Goal: Information Seeking & Learning: Learn about a topic

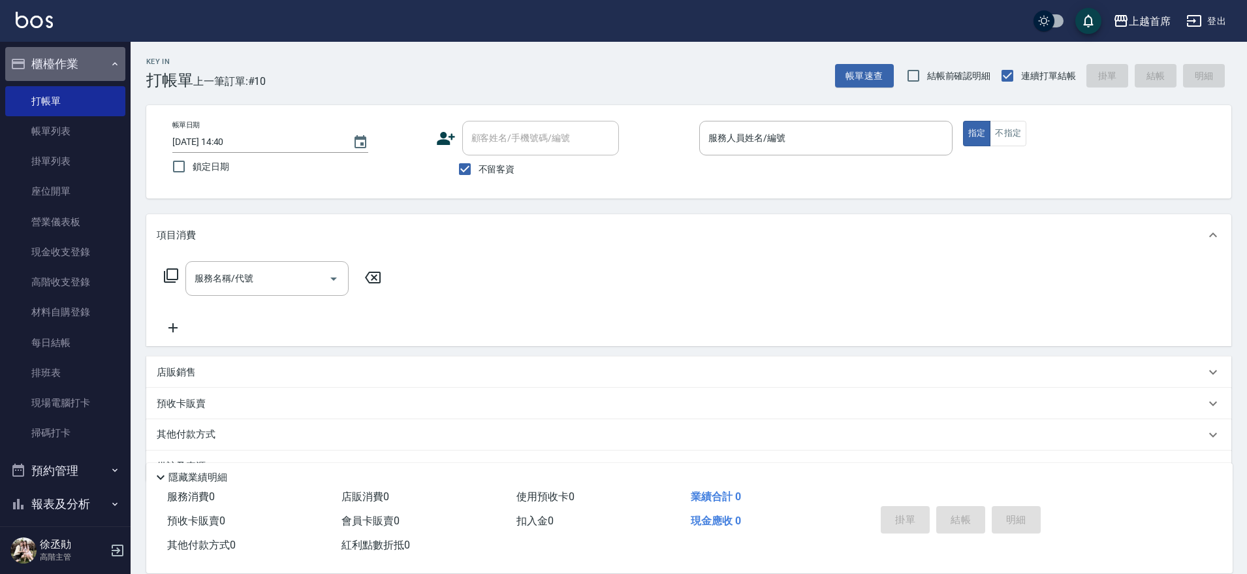
click at [82, 69] on button "櫃檯作業" at bounding box center [65, 64] width 120 height 34
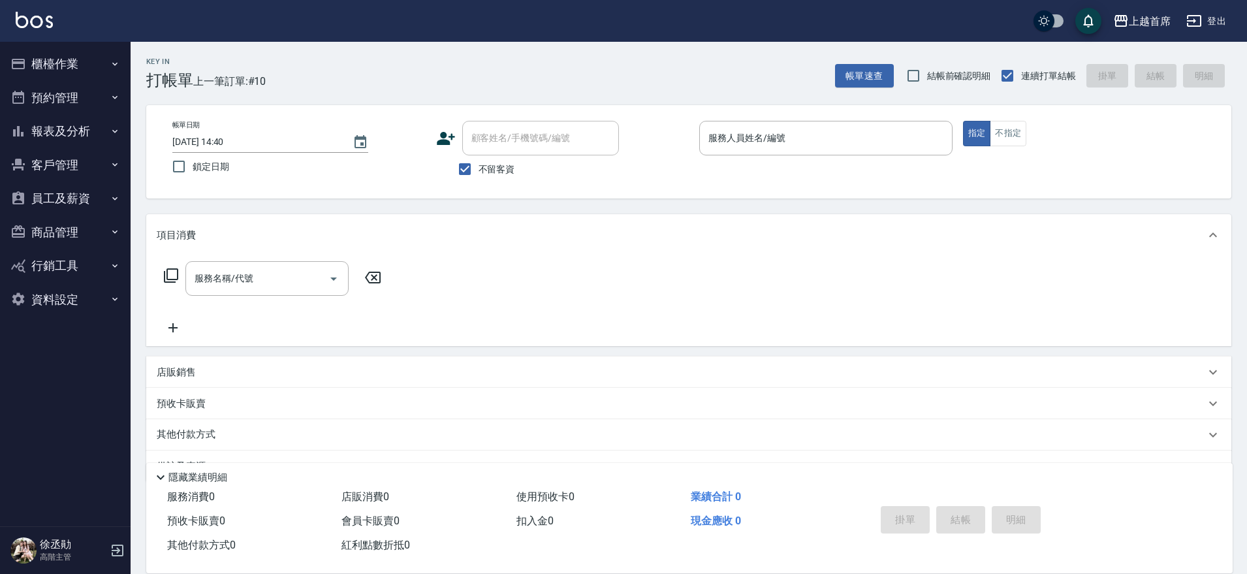
click at [83, 133] on button "報表及分析" at bounding box center [65, 131] width 120 height 34
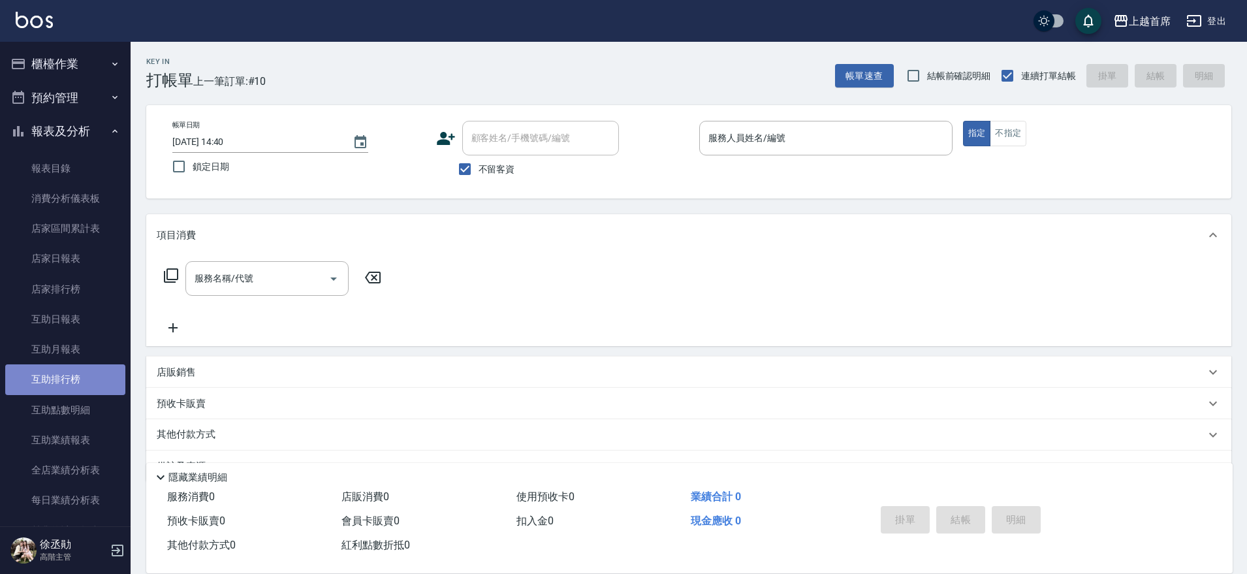
click at [79, 376] on link "互助排行榜" at bounding box center [65, 379] width 120 height 30
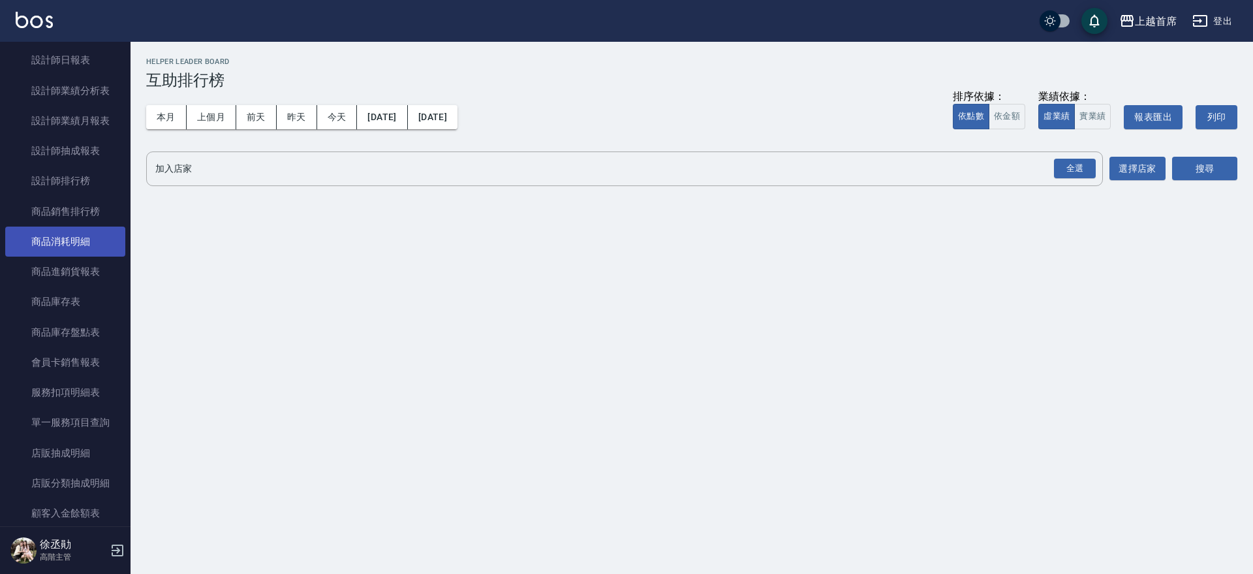
scroll to position [571, 0]
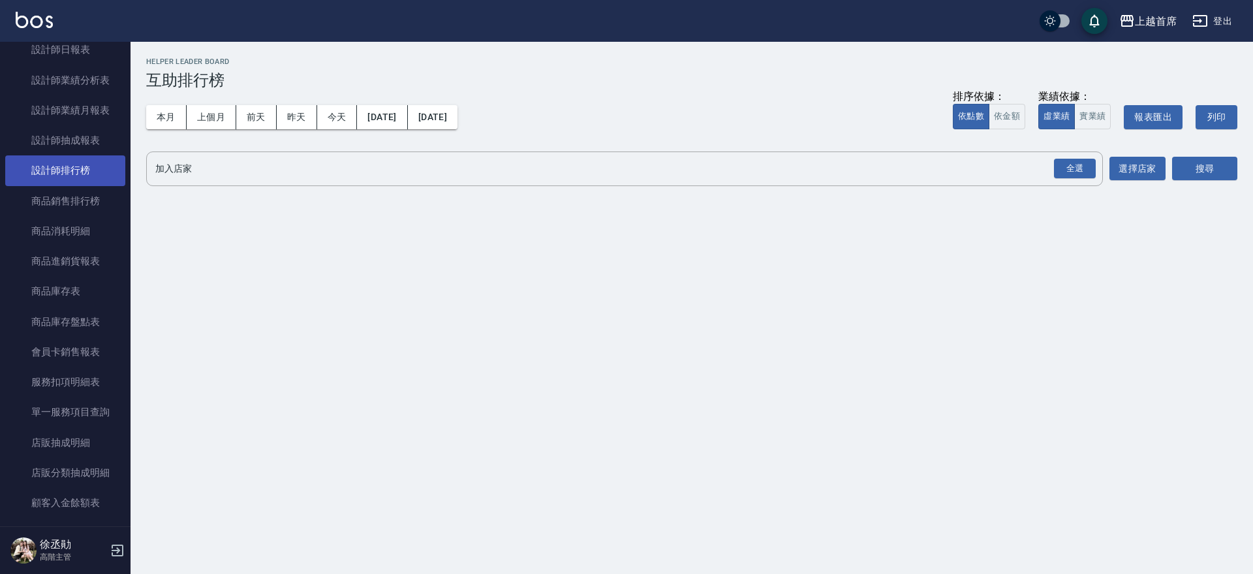
click at [93, 175] on link "設計師排行榜" at bounding box center [65, 170] width 120 height 30
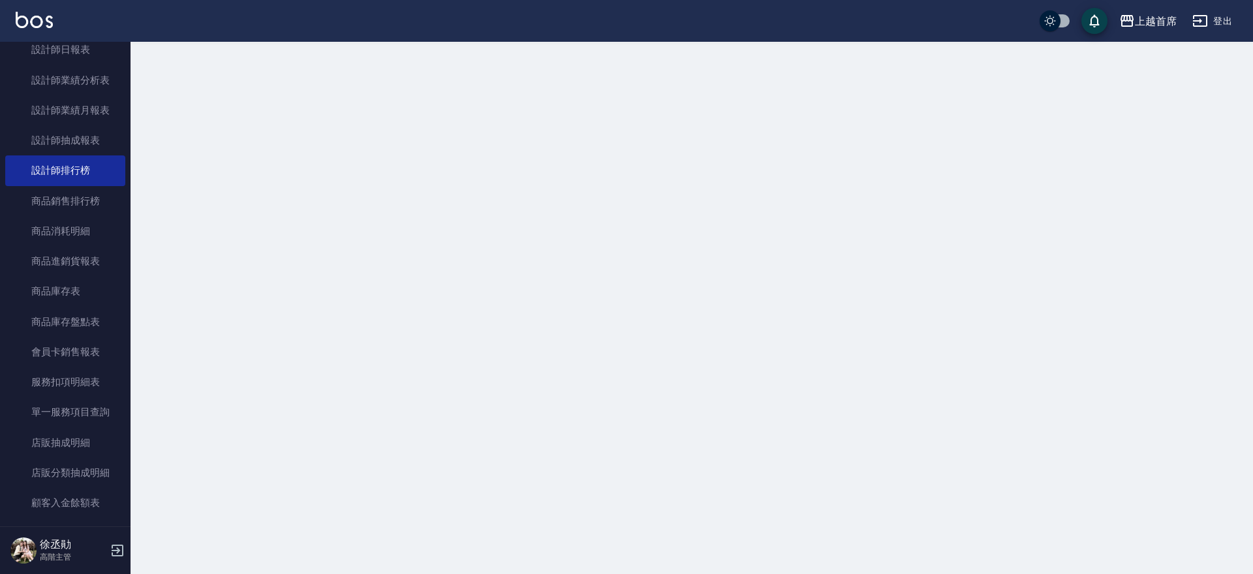
click at [163, 106] on div at bounding box center [626, 287] width 1253 height 574
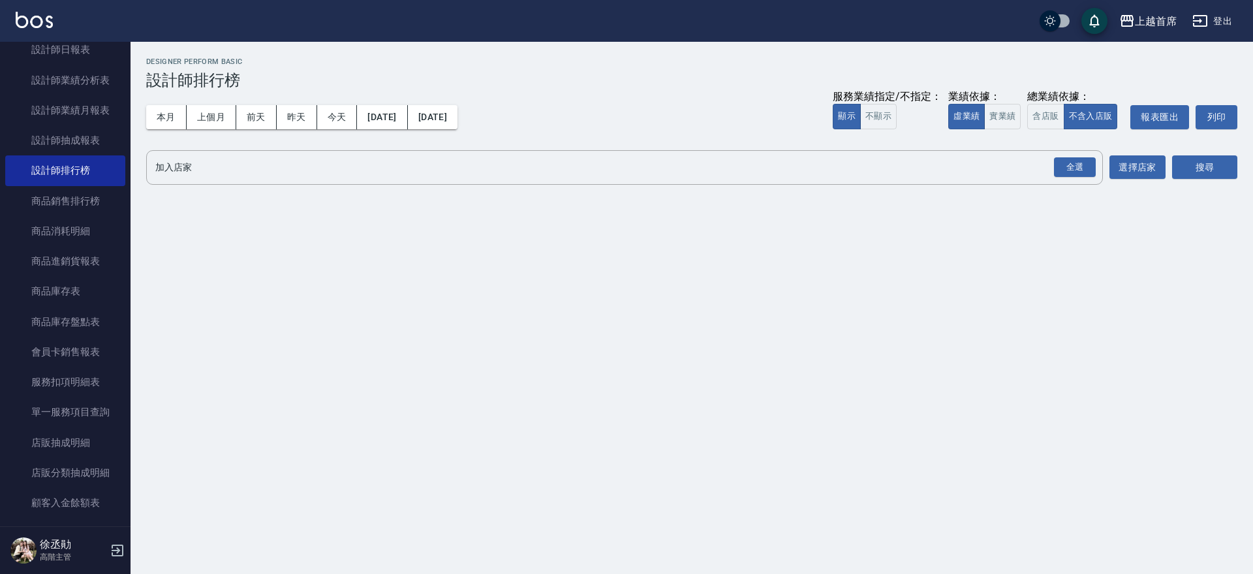
click at [177, 102] on div "本月 上個月 [DATE] [DATE] [DATE] [DATE] [DATE] 服務業績指定/不指定： 顯示 不顯示 業績依據： 虛業績 實業績 總業績依…" at bounding box center [691, 116] width 1091 height 55
click at [168, 112] on button "本月" at bounding box center [166, 117] width 40 height 24
click at [1012, 119] on button "實業績" at bounding box center [1002, 116] width 37 height 25
click at [1071, 162] on div "全選" at bounding box center [1075, 167] width 42 height 20
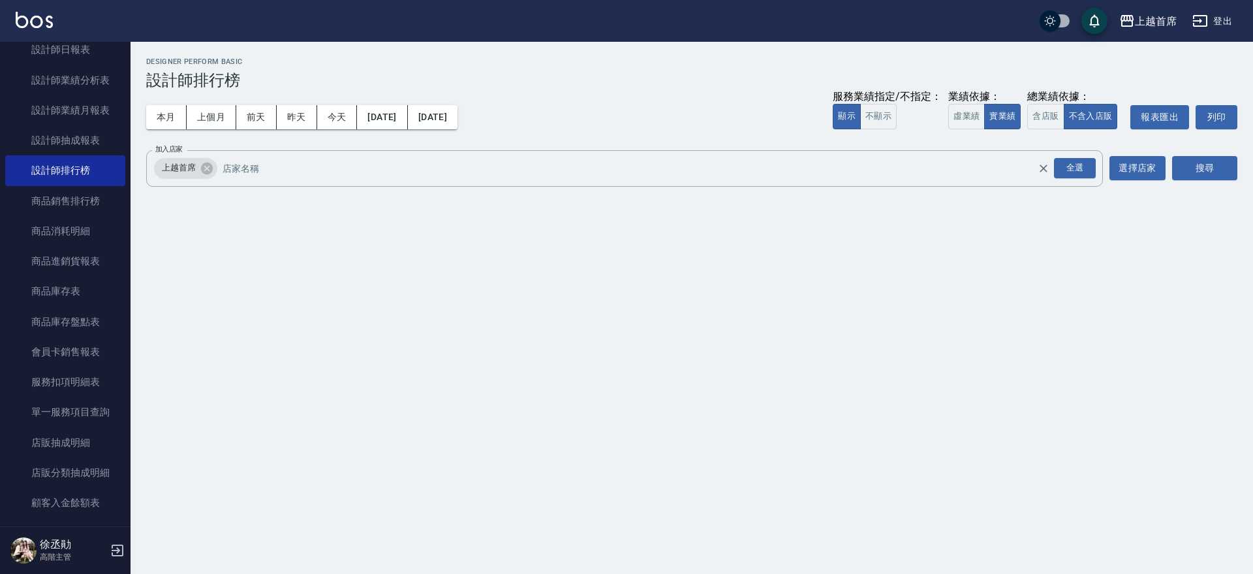
click at [1168, 166] on div "加入店家 上越首席 全選 加入店家 選擇店家 搜尋" at bounding box center [691, 168] width 1091 height 37
click at [1214, 166] on button "搜尋" at bounding box center [1204, 168] width 65 height 24
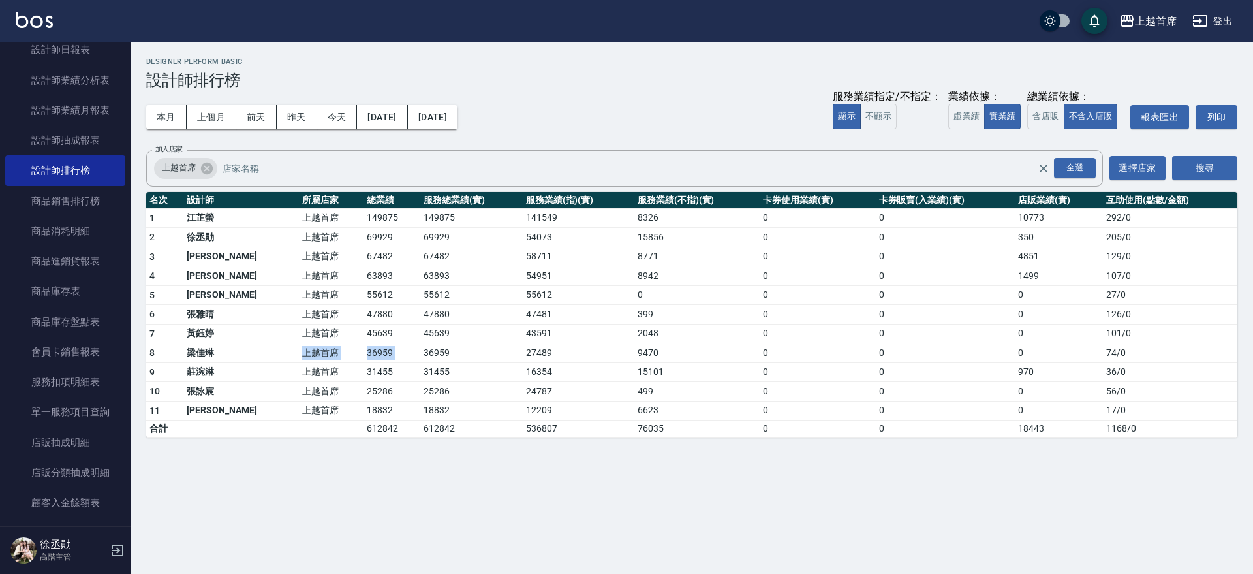
drag, startPoint x: 222, startPoint y: 356, endPoint x: 391, endPoint y: 352, distance: 169.1
click at [391, 352] on tr "8 [PERSON_NAME]首席 36959 36959 27489 9470 0 0 0 74 / 0" at bounding box center [691, 353] width 1091 height 20
click at [420, 352] on td "36959" at bounding box center [471, 353] width 102 height 20
drag, startPoint x: 319, startPoint y: 252, endPoint x: 390, endPoint y: 254, distance: 71.2
click at [390, 254] on tr "3 [PERSON_NAME] 上越首席 67482 67482 58711 8771 0 0 4851 129 / 0" at bounding box center [691, 257] width 1091 height 20
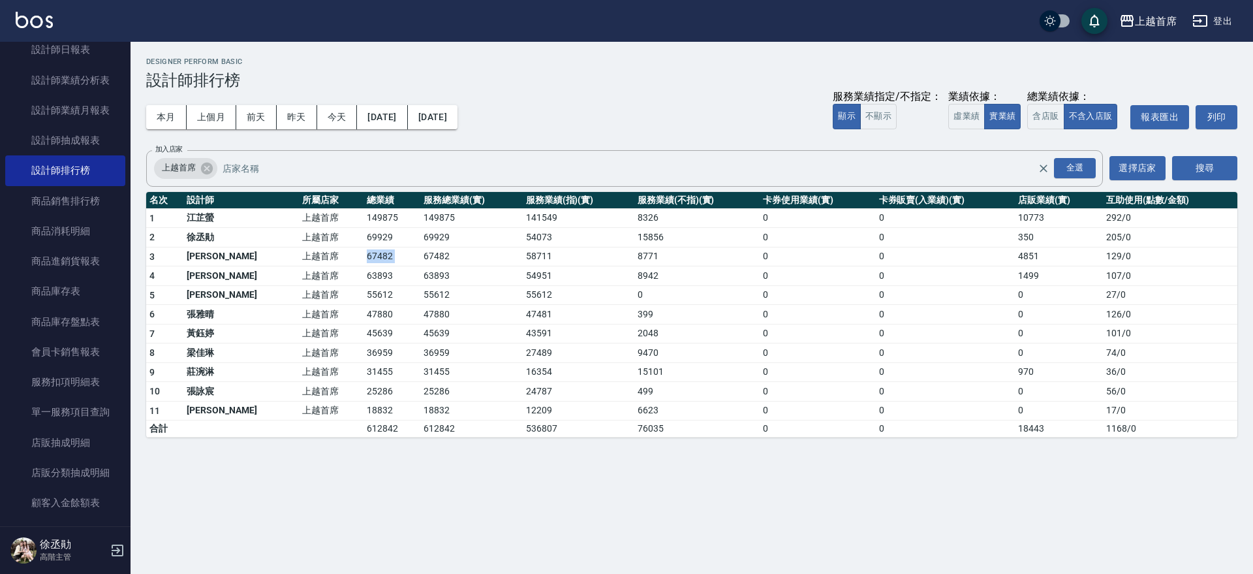
click at [420, 256] on td "67482" at bounding box center [471, 257] width 102 height 20
drag, startPoint x: 324, startPoint y: 334, endPoint x: 378, endPoint y: 332, distance: 54.2
click at [378, 332] on tr "7 [PERSON_NAME]首席 45639 45639 43591 2048 0 0 0 101 / 0" at bounding box center [691, 334] width 1091 height 20
click at [378, 332] on td "45639" at bounding box center [392, 334] width 57 height 20
click at [296, 110] on button "昨天" at bounding box center [297, 117] width 40 height 24
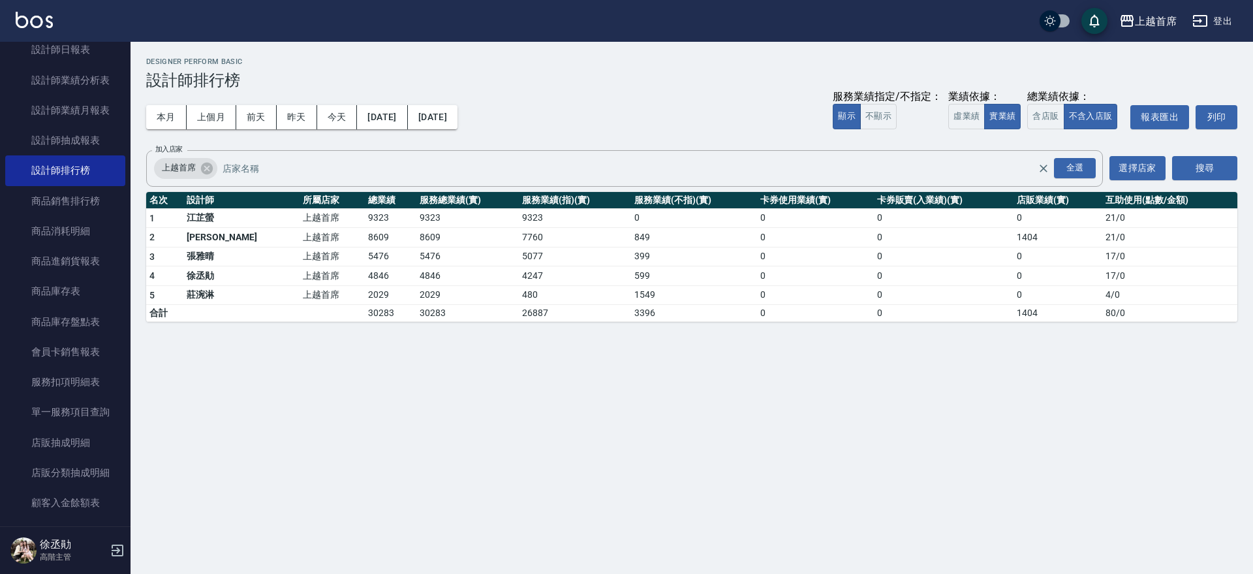
click at [300, 228] on td "上越首席" at bounding box center [332, 238] width 65 height 20
drag, startPoint x: 272, startPoint y: 229, endPoint x: 360, endPoint y: 229, distance: 87.5
click at [360, 229] on tr "2 [PERSON_NAME] 上越首席 8609 8609 7760 849 0 0 1404 21 / 0" at bounding box center [691, 238] width 1091 height 20
click at [365, 229] on td "8609" at bounding box center [391, 238] width 52 height 20
click at [263, 114] on button "前天" at bounding box center [256, 117] width 40 height 24
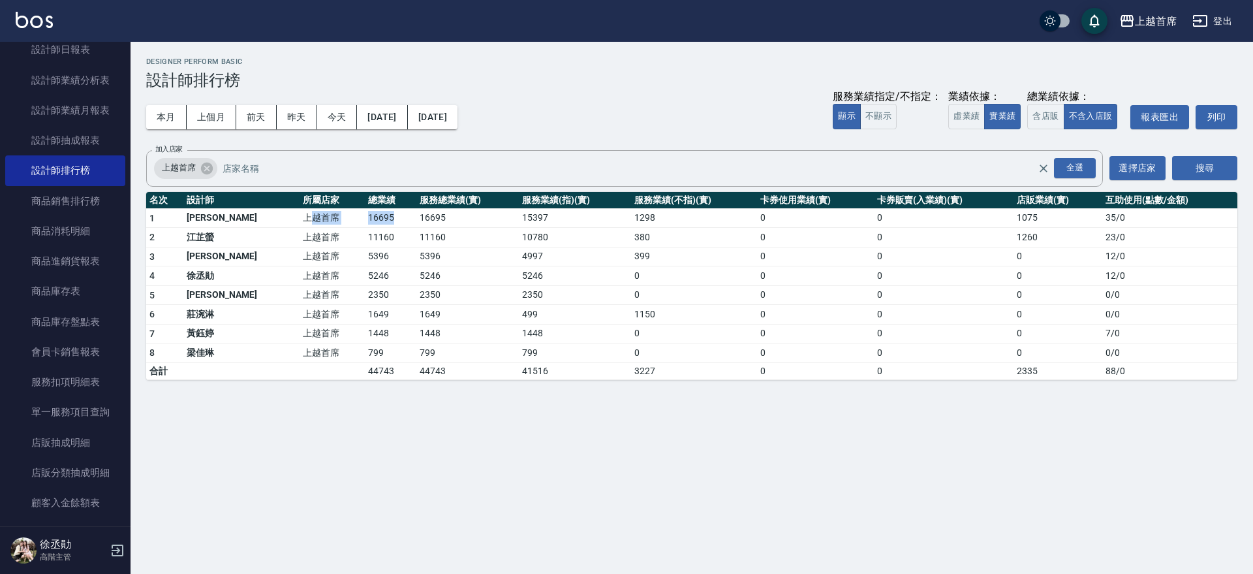
drag, startPoint x: 274, startPoint y: 218, endPoint x: 362, endPoint y: 215, distance: 88.2
click at [362, 215] on tr "1 [PERSON_NAME] 上越首席 16695 16695 15397 1298 0 0 1075 35 / 0" at bounding box center [691, 218] width 1091 height 20
click at [365, 215] on td "16695" at bounding box center [391, 218] width 52 height 20
drag, startPoint x: 306, startPoint y: 228, endPoint x: 384, endPoint y: 228, distance: 78.3
click at [384, 228] on tr "2 [PERSON_NAME] 上越首席 11160 11160 10780 380 0 0 1260 23 / 0" at bounding box center [691, 238] width 1091 height 20
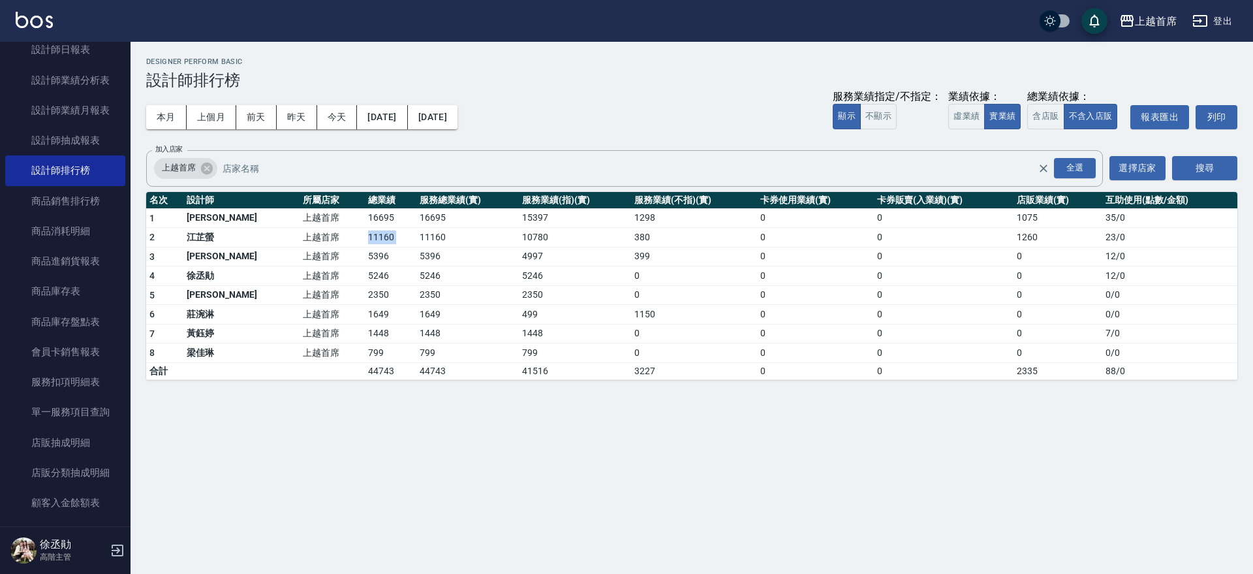
click at [416, 228] on td "11160" at bounding box center [467, 238] width 102 height 20
drag, startPoint x: 326, startPoint y: 253, endPoint x: 405, endPoint y: 264, distance: 79.2
click at [405, 264] on tr "3 [PERSON_NAME]首席 5396 5396 4997 399 0 0 0 12 / 0" at bounding box center [691, 257] width 1091 height 20
click at [416, 264] on td "5396" at bounding box center [467, 257] width 102 height 20
click at [292, 122] on button "昨天" at bounding box center [297, 117] width 40 height 24
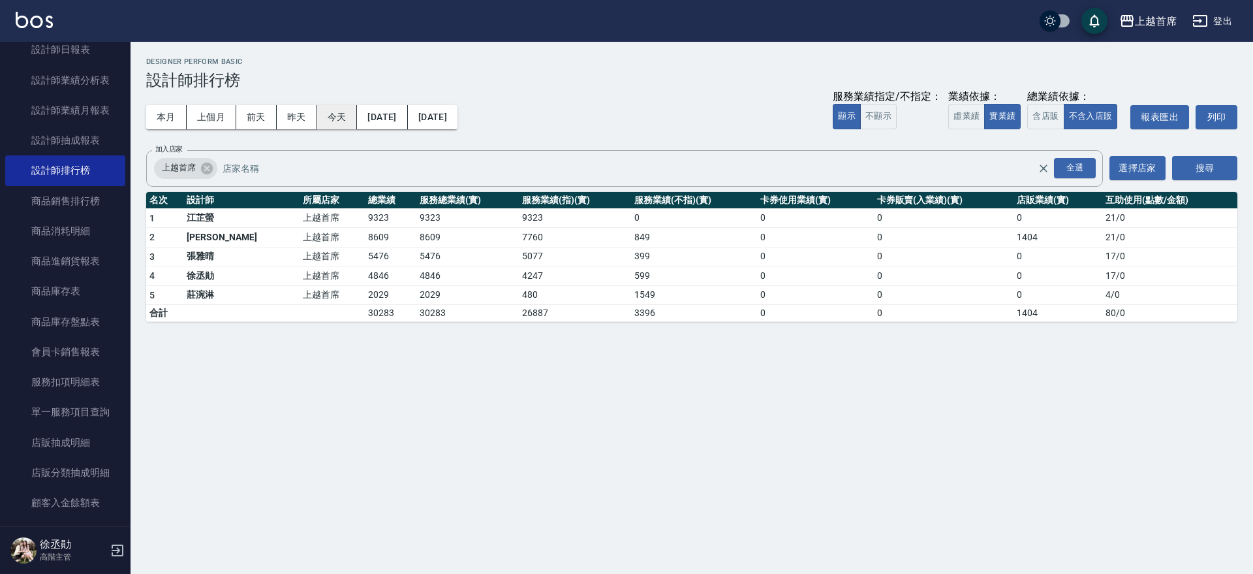
click at [336, 117] on button "今天" at bounding box center [337, 117] width 40 height 24
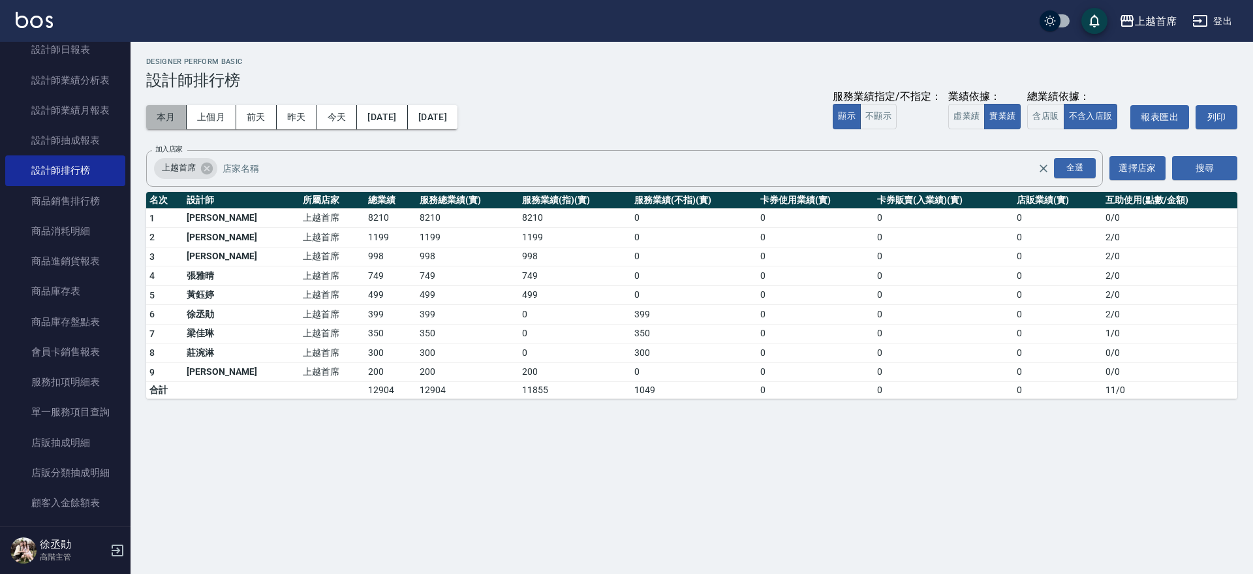
click at [177, 114] on button "本月" at bounding box center [166, 117] width 40 height 24
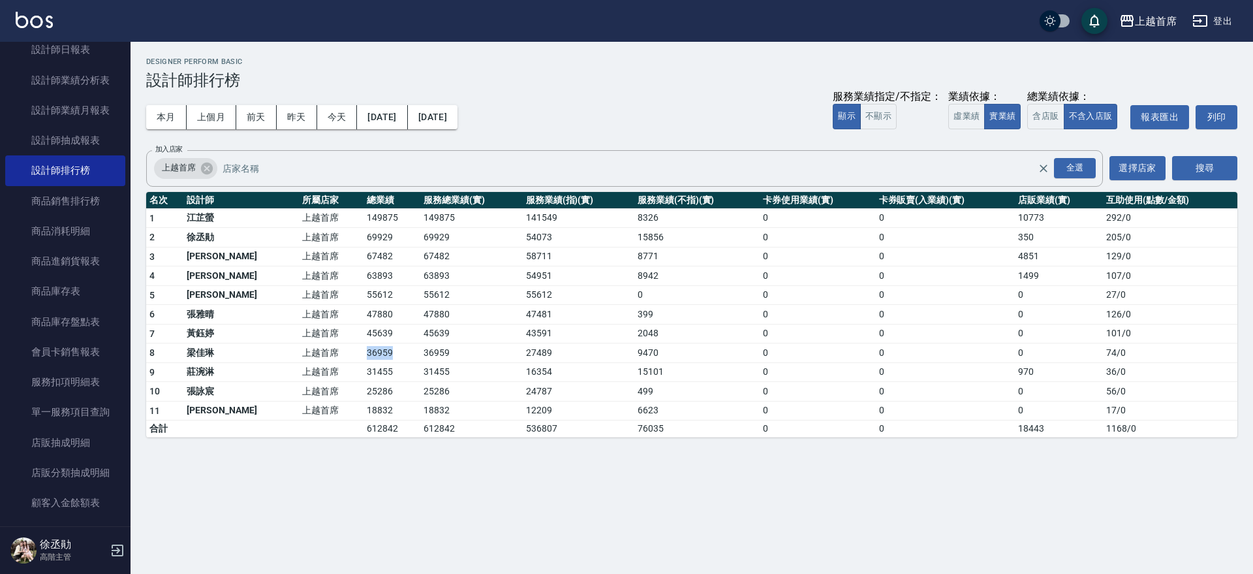
drag, startPoint x: 295, startPoint y: 354, endPoint x: 364, endPoint y: 354, distance: 68.5
click at [364, 354] on tr "8 [PERSON_NAME]首席 36959 36959 27489 9470 0 0 0 74 / 0" at bounding box center [691, 353] width 1091 height 20
click at [364, 354] on td "36959" at bounding box center [392, 353] width 57 height 20
drag, startPoint x: 319, startPoint y: 371, endPoint x: 383, endPoint y: 371, distance: 64.0
click at [383, 371] on tr "9 [PERSON_NAME] 上越首席 31455 31455 16354 15101 0 0 970 36 / 0" at bounding box center [691, 372] width 1091 height 20
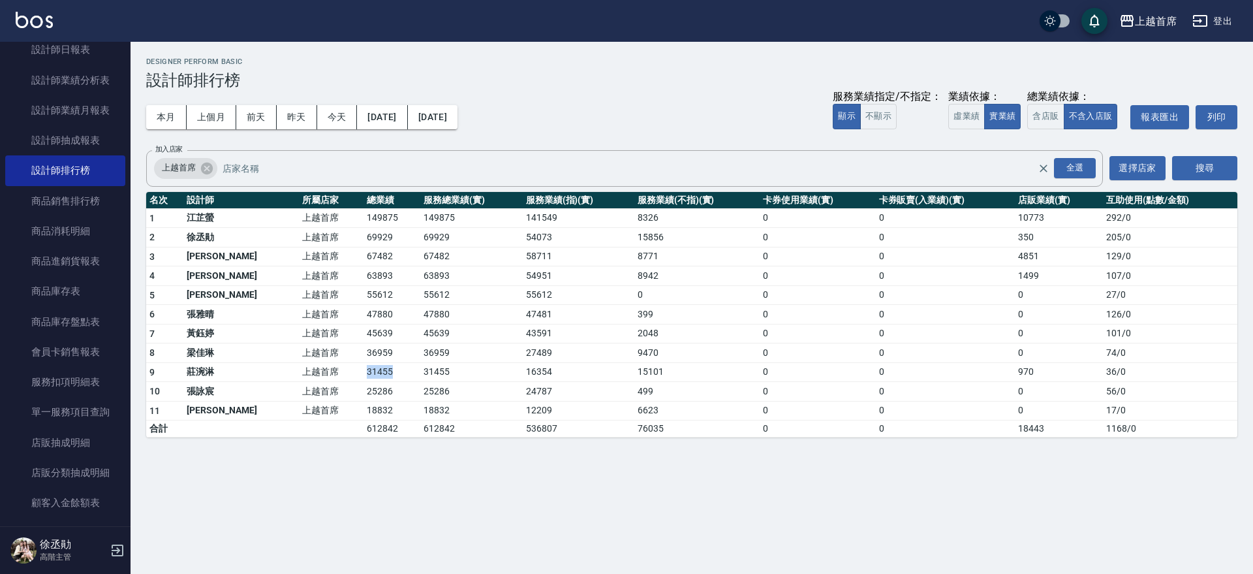
click at [383, 371] on td "31455" at bounding box center [392, 372] width 57 height 20
